Goal: Task Accomplishment & Management: Manage account settings

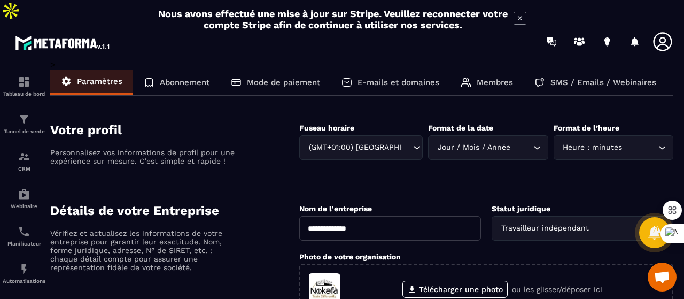
scroll to position [272, 0]
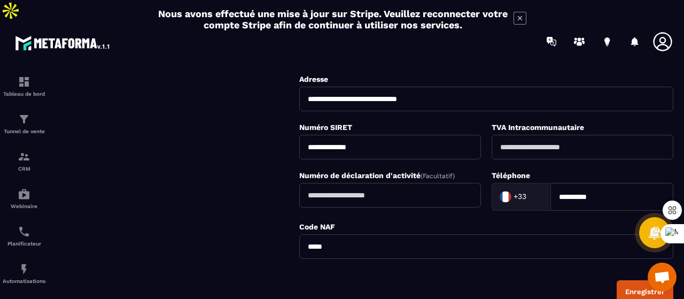
click at [372, 19] on h2 "Nous avons effectué une mise à jour sur Stripe. Veuillez reconnecter votre comp…" at bounding box center [333, 19] width 350 height 22
click at [460, 25] on h2 "Nous avons effectué une mise à jour sur Stripe. Veuillez reconnecter votre comp…" at bounding box center [333, 19] width 350 height 22
click at [603, 33] on icon at bounding box center [606, 41] width 17 height 17
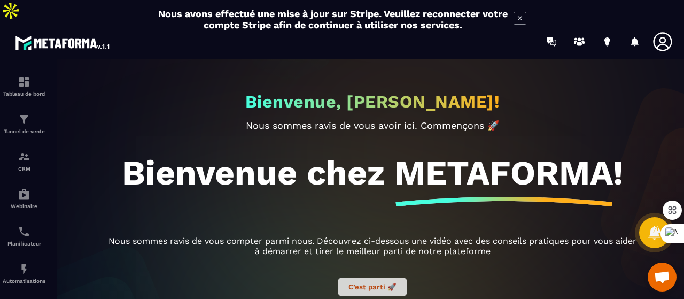
click at [359, 277] on button "C’est parti 🚀" at bounding box center [372, 286] width 69 height 19
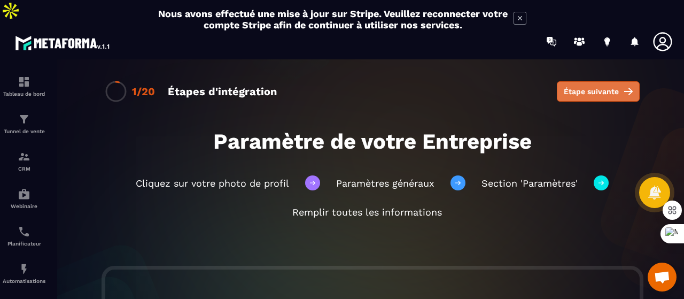
click at [564, 86] on span "Étape suivante" at bounding box center [590, 91] width 55 height 11
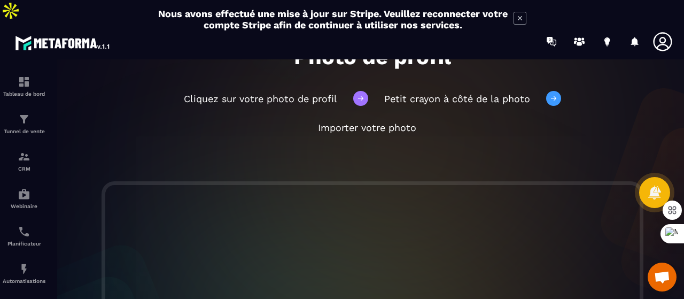
scroll to position [88, 0]
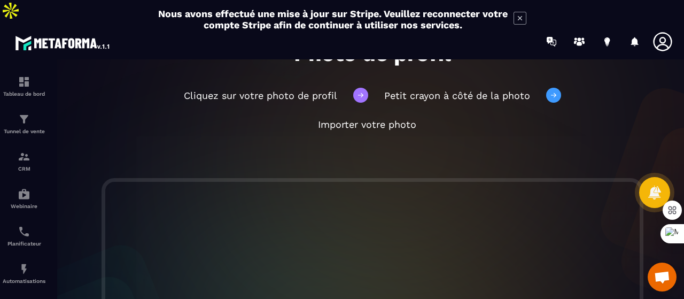
click at [372, 119] on span "Importer votre photo" at bounding box center [367, 124] width 98 height 11
click at [410, 119] on span "Importer votre photo" at bounding box center [367, 124] width 98 height 11
click at [660, 32] on icon at bounding box center [662, 41] width 19 height 19
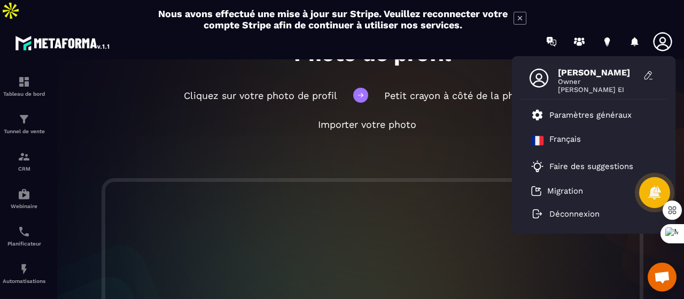
click at [539, 68] on icon at bounding box center [538, 77] width 19 height 19
click at [647, 71] on icon at bounding box center [647, 75] width 7 height 8
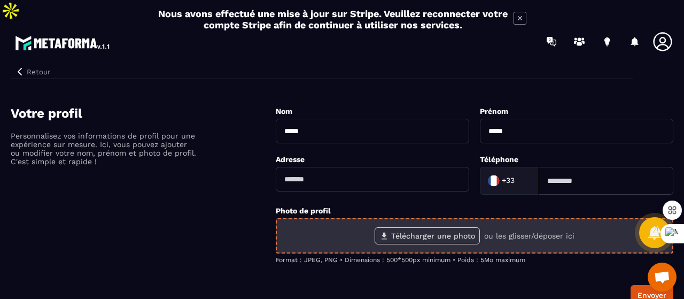
click at [415, 227] on label "Télécharger une photo" at bounding box center [426, 235] width 105 height 17
click at [0, 0] on input "Télécharger une photo" at bounding box center [0, 0] width 0 height 0
